Goal: Task Accomplishment & Management: Manage account settings

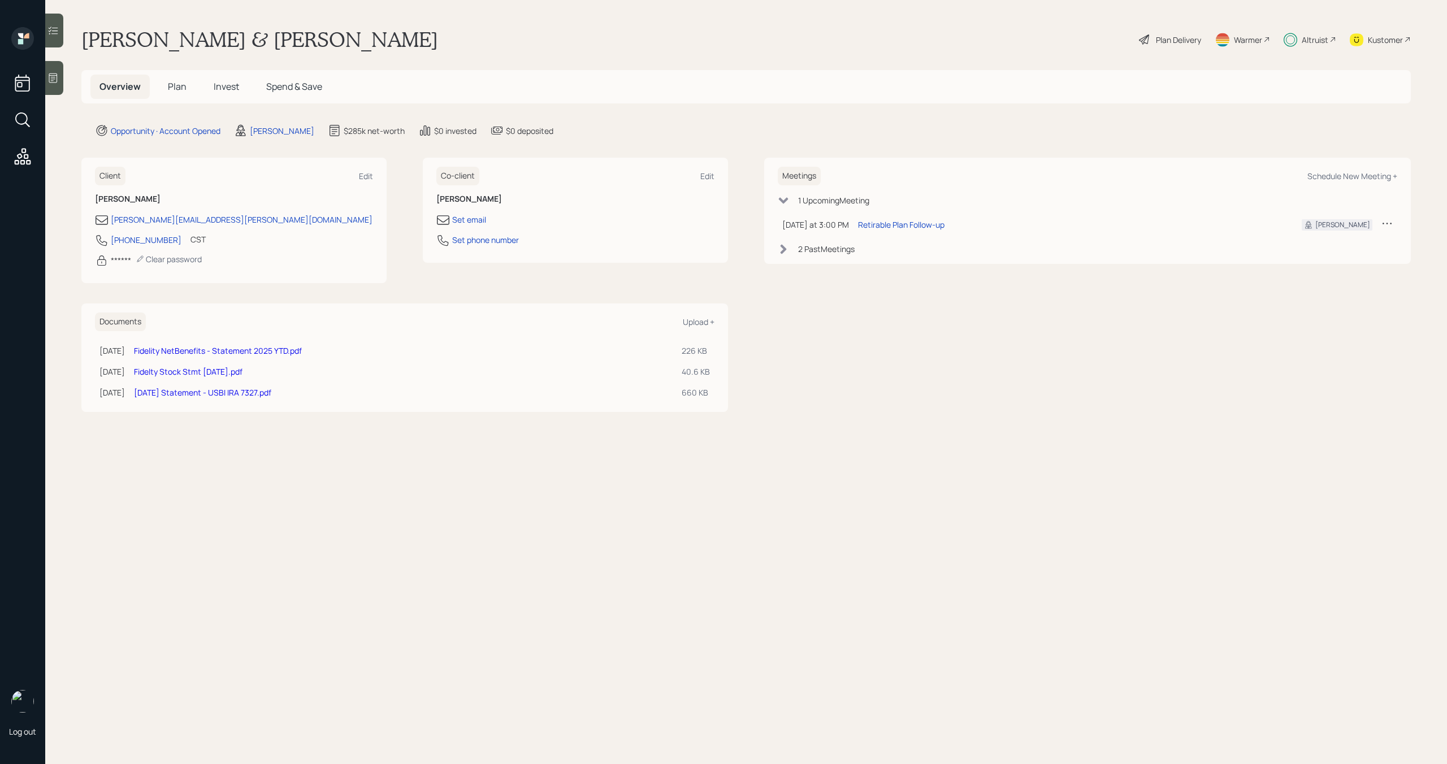
click at [234, 88] on span "Invest" at bounding box center [226, 86] width 25 height 12
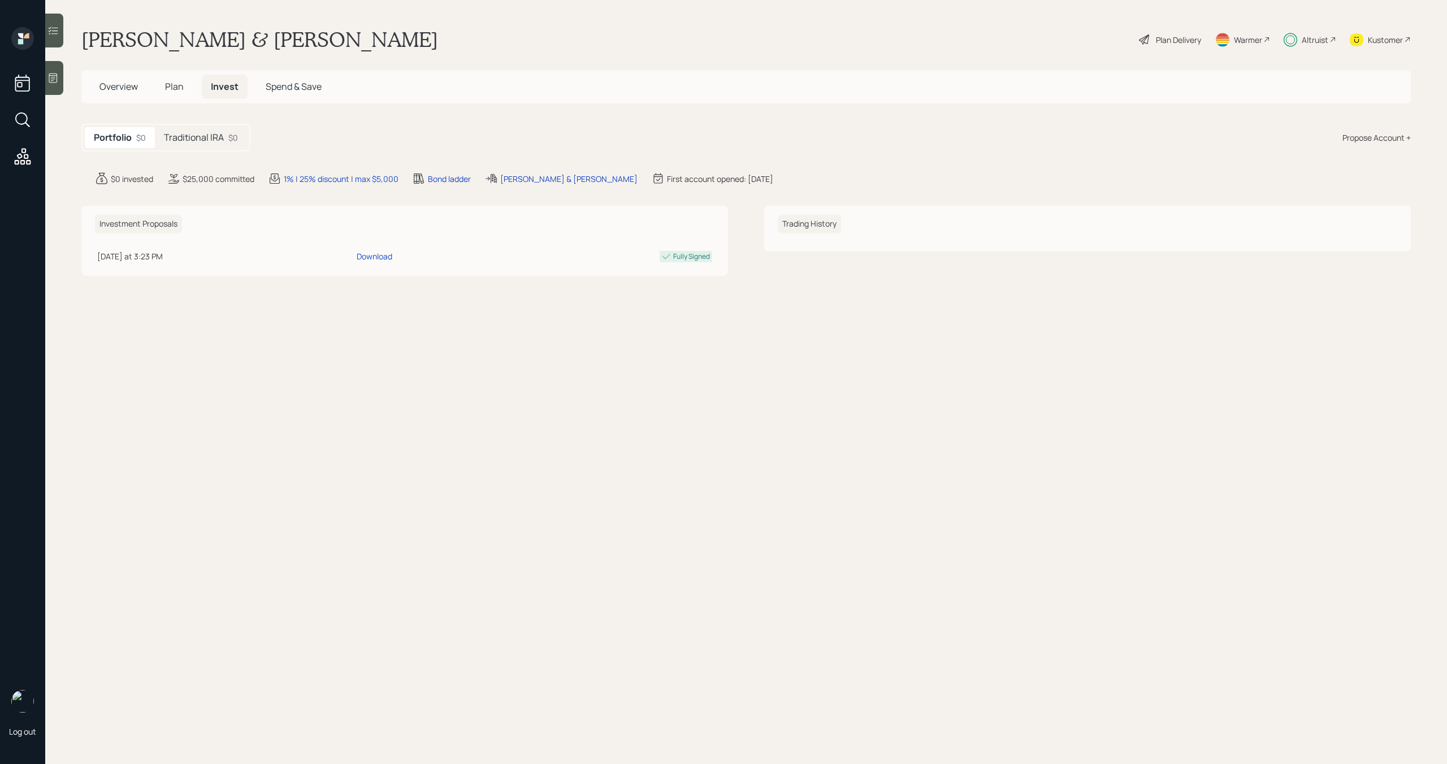
click at [218, 137] on h5 "Traditional IRA" at bounding box center [194, 137] width 60 height 11
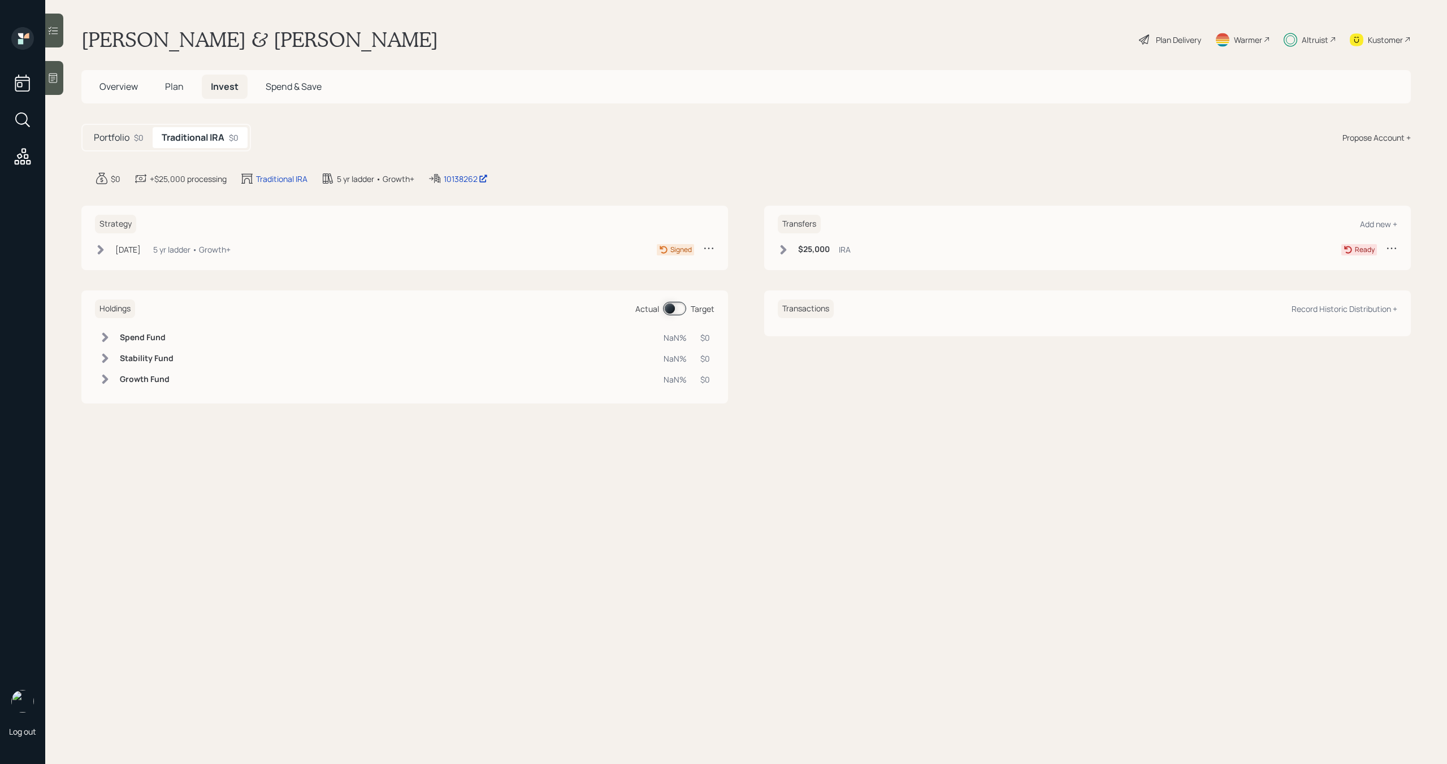
click at [127, 88] on span "Overview" at bounding box center [118, 86] width 38 height 12
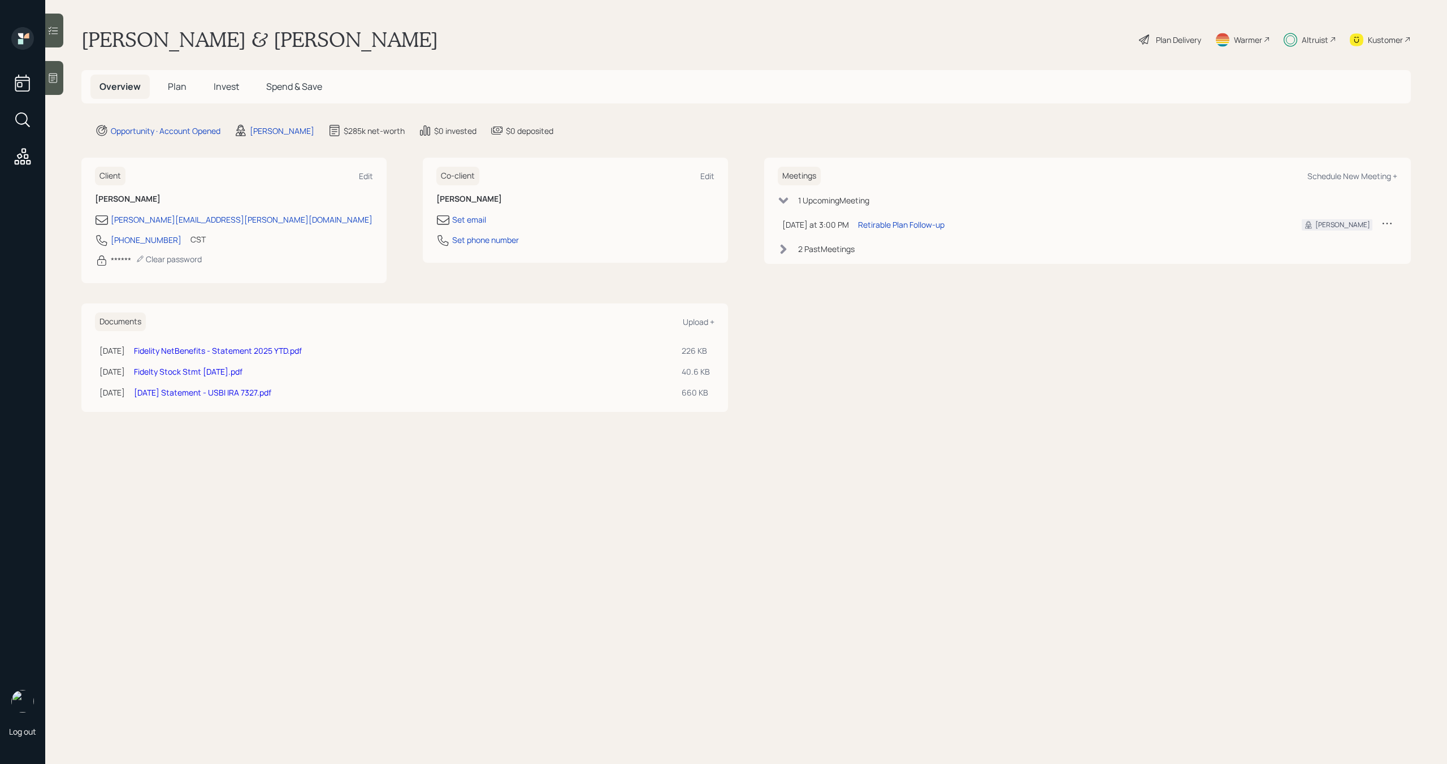
click at [179, 85] on span "Plan" at bounding box center [177, 86] width 19 height 12
click at [224, 85] on span "Invest" at bounding box center [226, 86] width 25 height 12
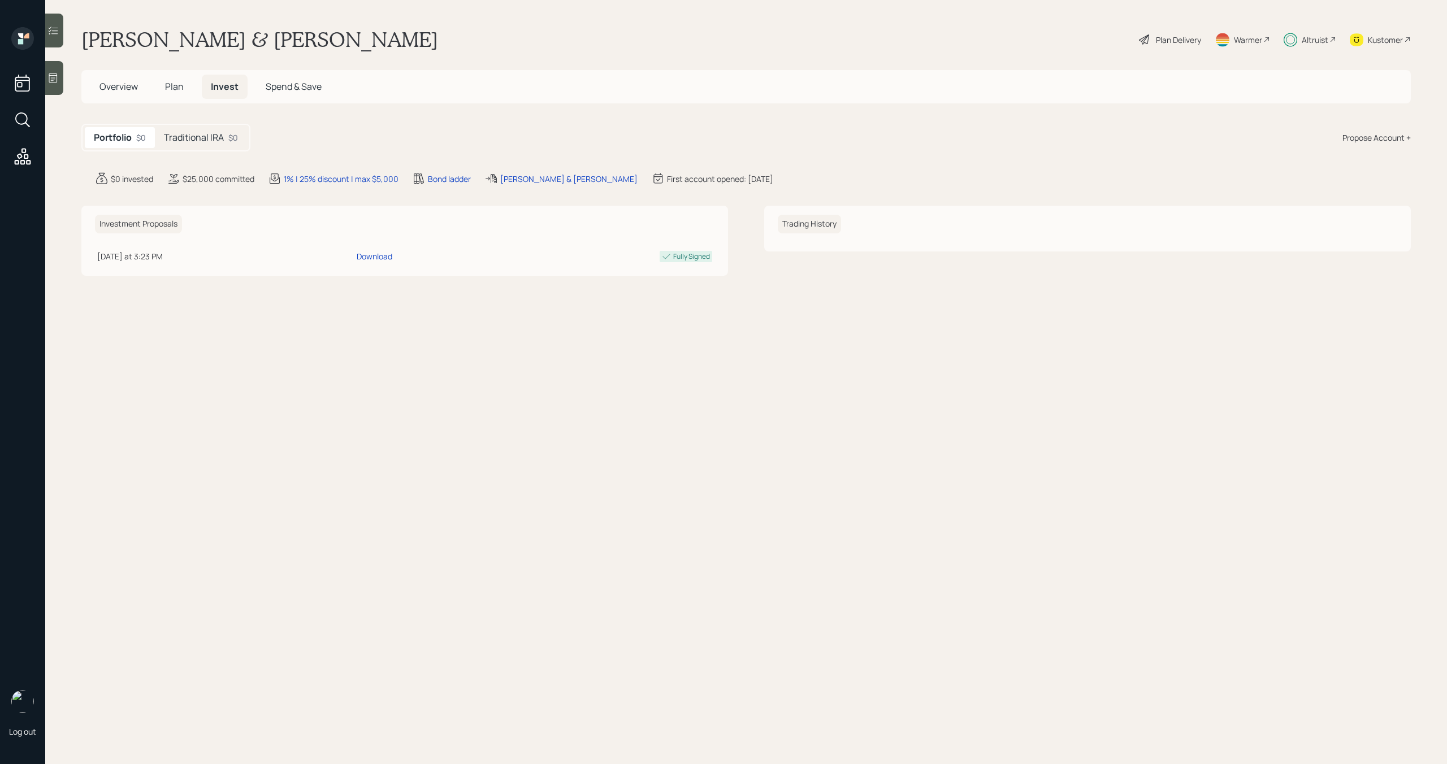
click at [233, 137] on div "$0" at bounding box center [233, 138] width 10 height 12
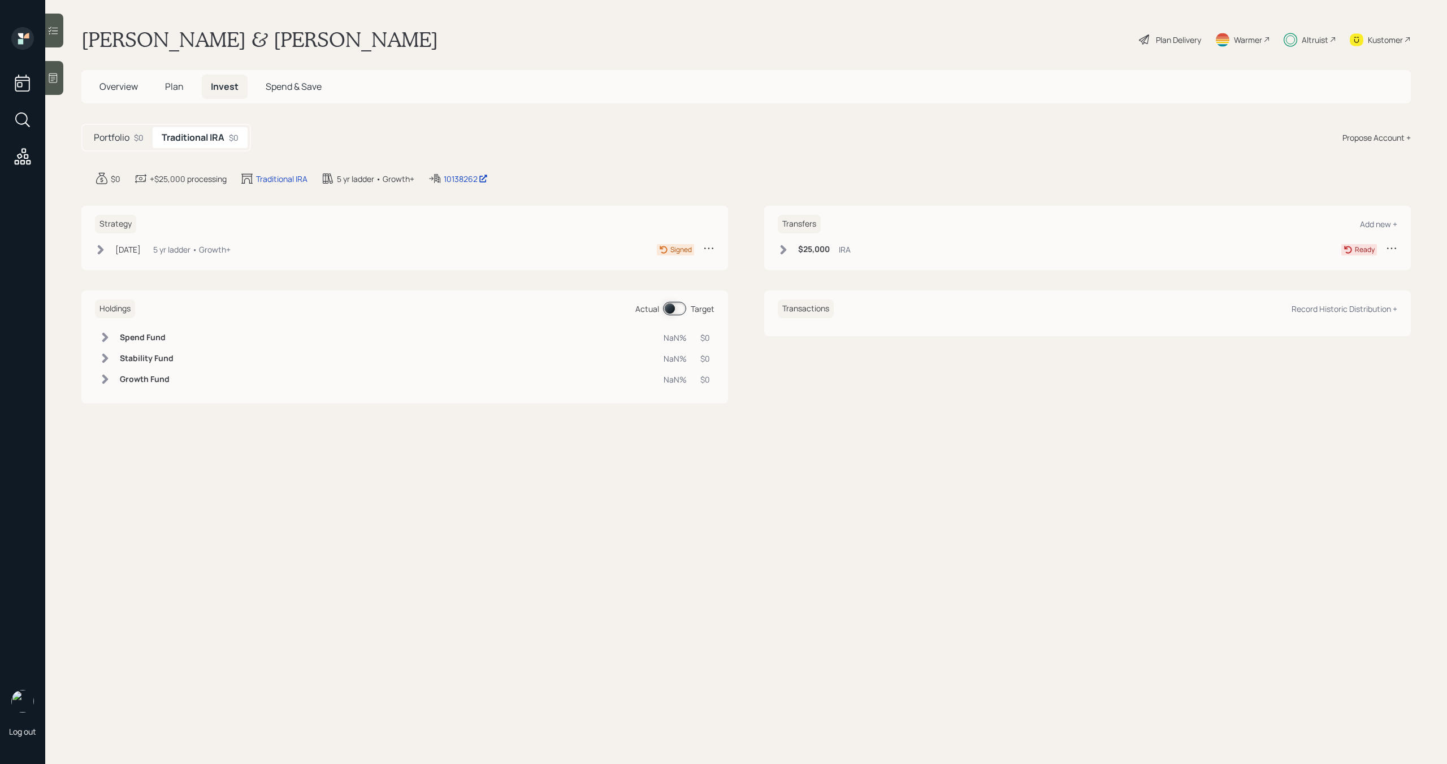
click at [778, 249] on icon at bounding box center [783, 249] width 11 height 11
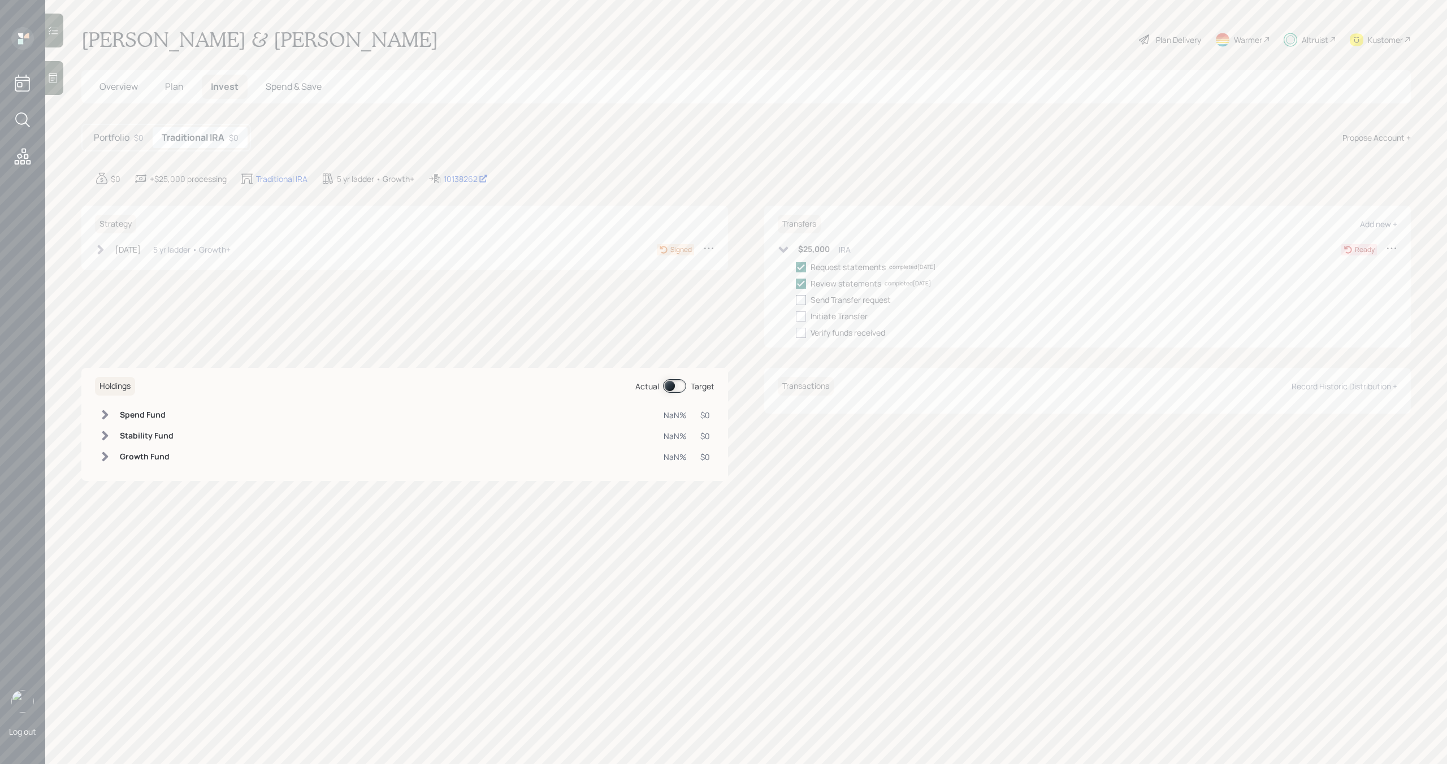
click at [803, 296] on div at bounding box center [801, 300] width 10 height 10
click at [796, 299] on input "checkbox" at bounding box center [795, 299] width 1 height 1
checkbox input "true"
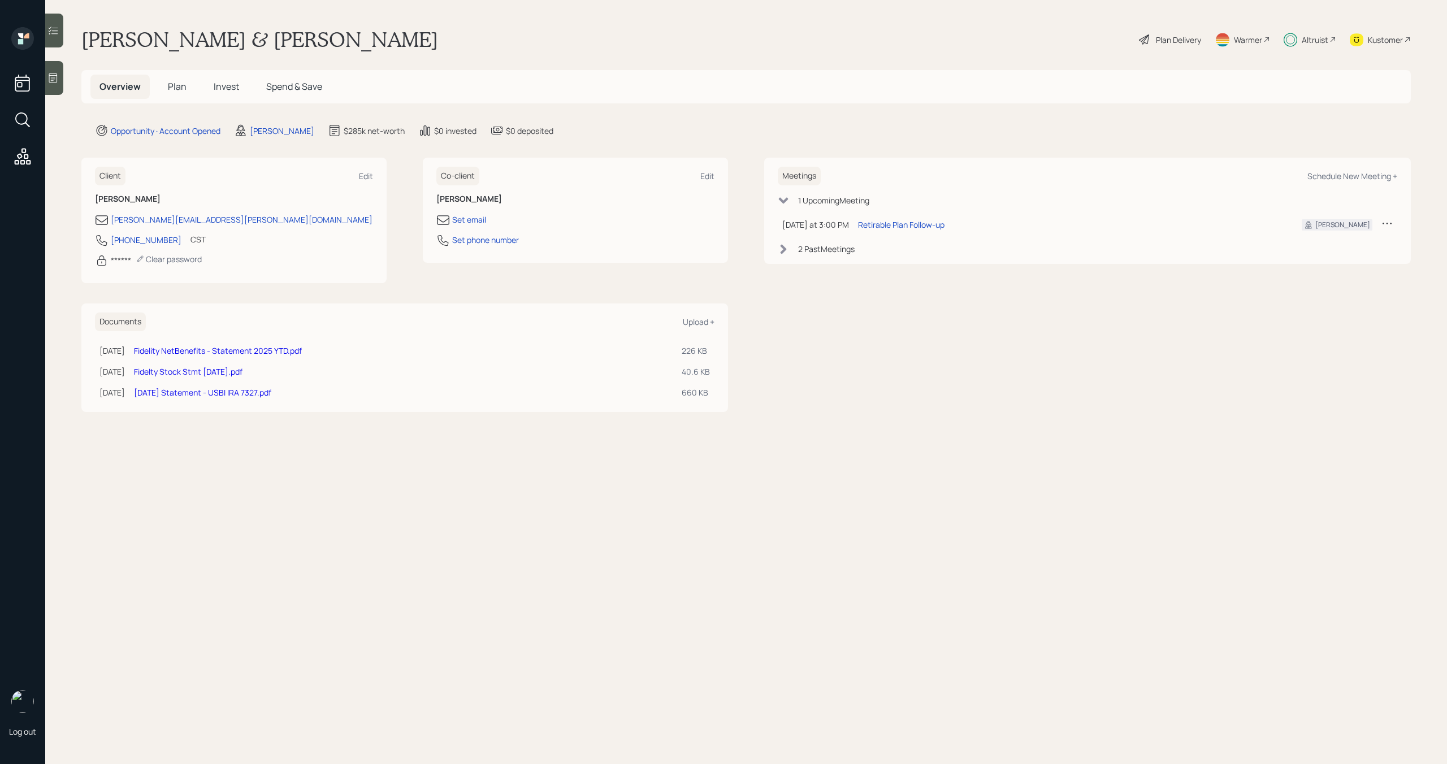
click at [307, 88] on span "Spend & Save" at bounding box center [294, 86] width 56 height 12
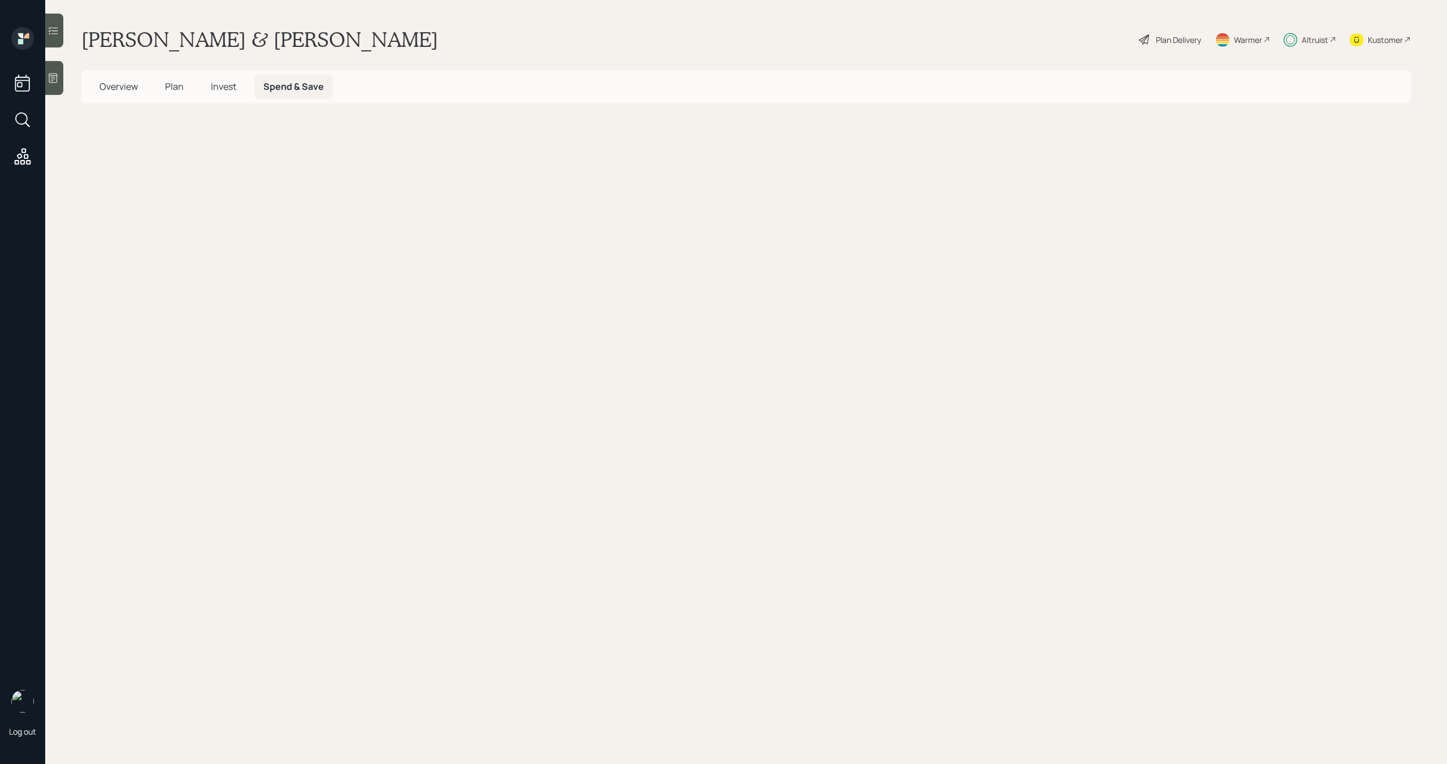
click at [221, 87] on span "Invest" at bounding box center [223, 86] width 25 height 12
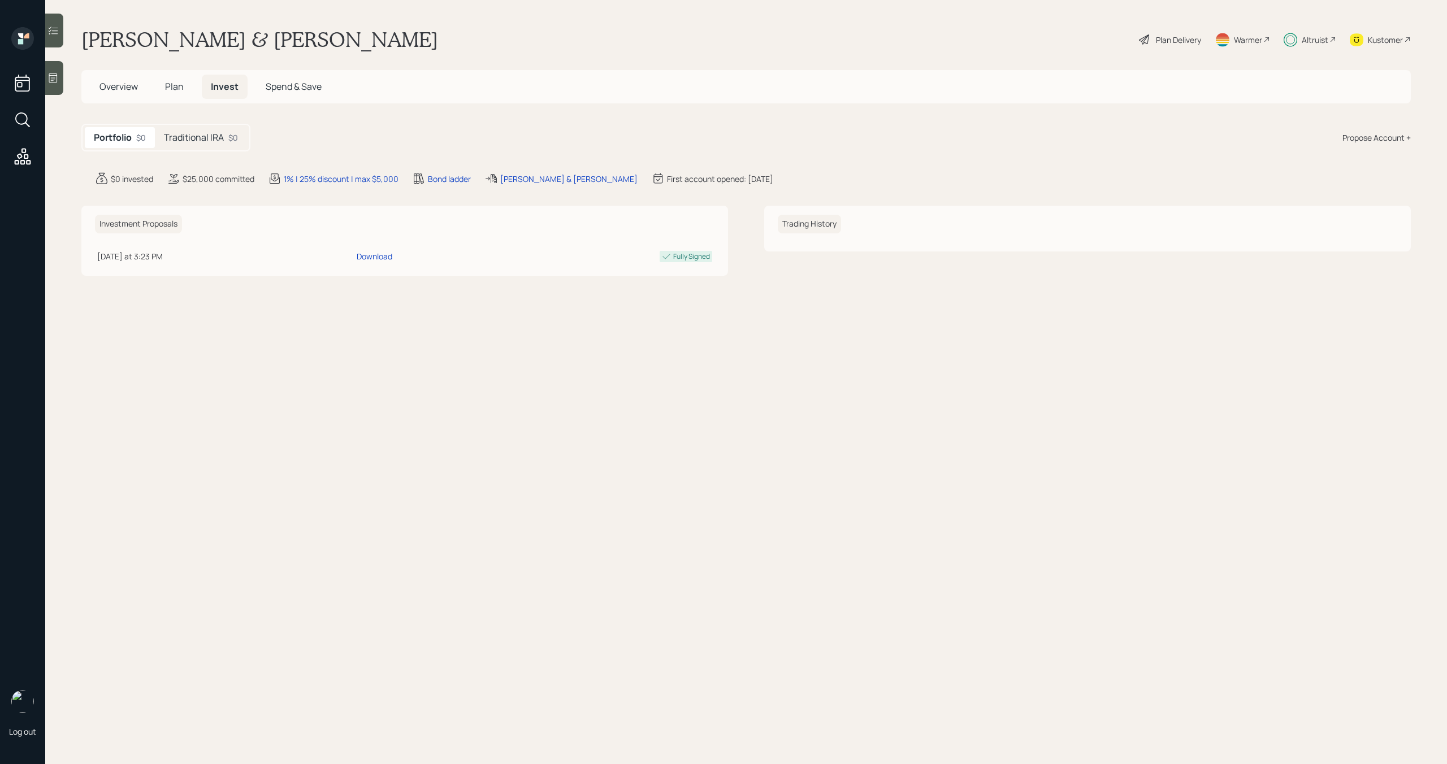
click at [221, 134] on h5 "Traditional IRA" at bounding box center [194, 137] width 60 height 11
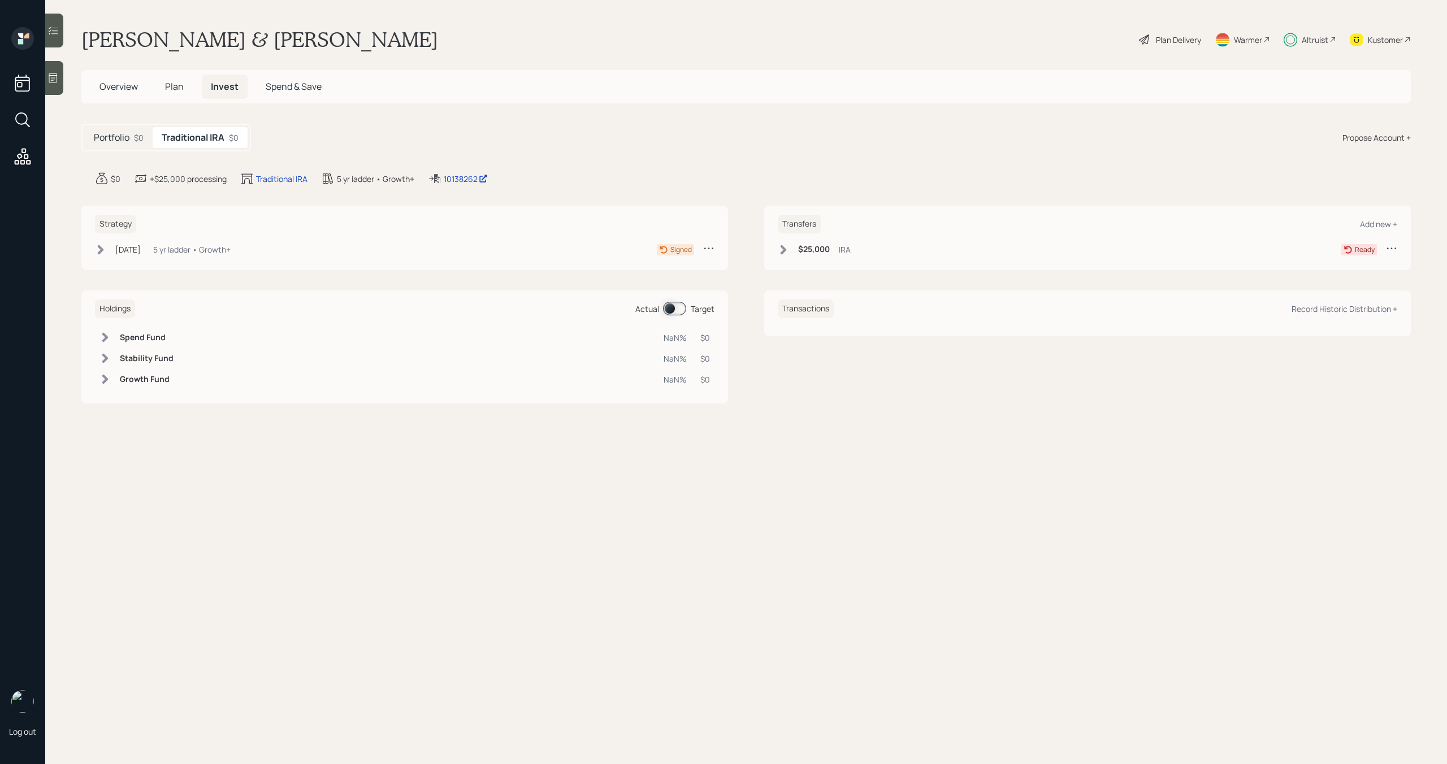
click at [785, 251] on icon at bounding box center [783, 250] width 6 height 10
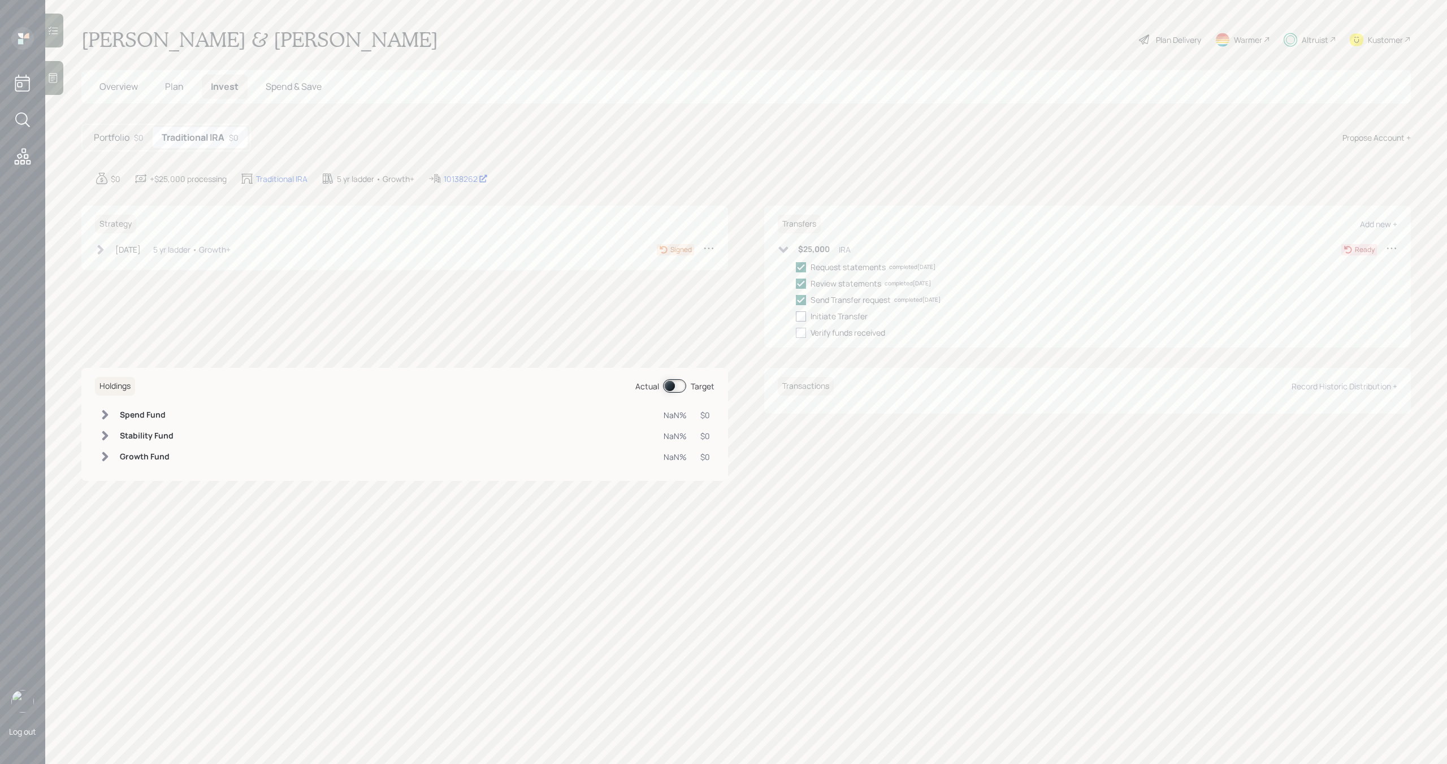
click at [805, 315] on div at bounding box center [801, 316] width 10 height 10
click at [796, 316] on input "checkbox" at bounding box center [795, 316] width 1 height 1
checkbox input "true"
